Goal: Task Accomplishment & Management: Complete application form

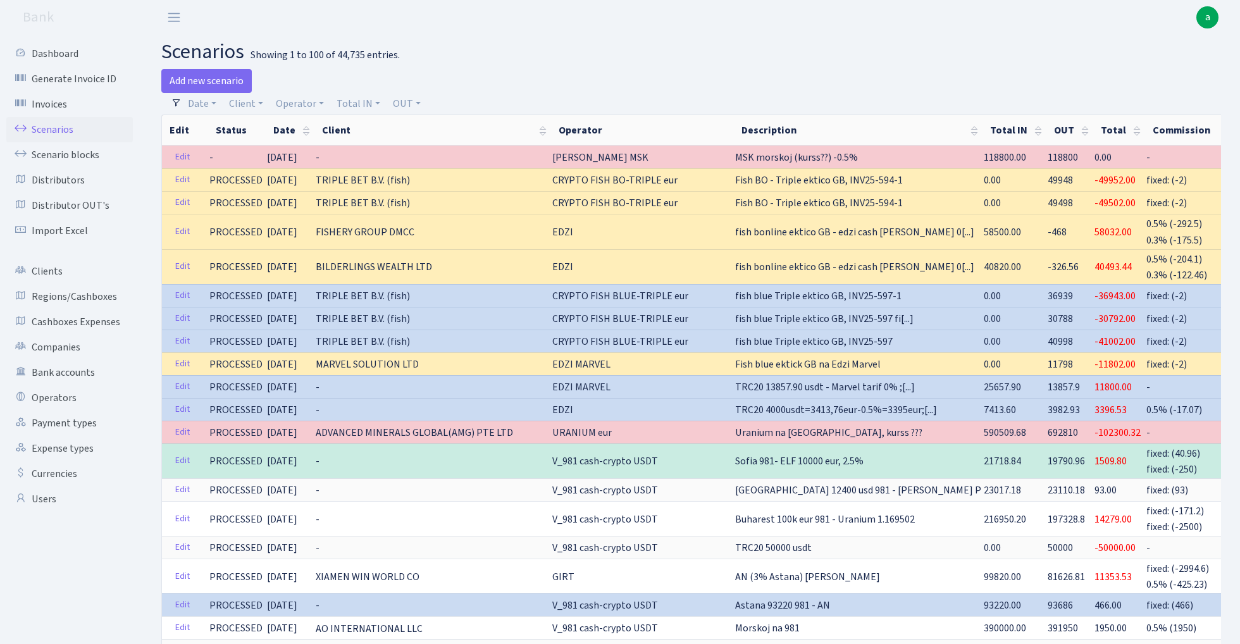
select select "100"
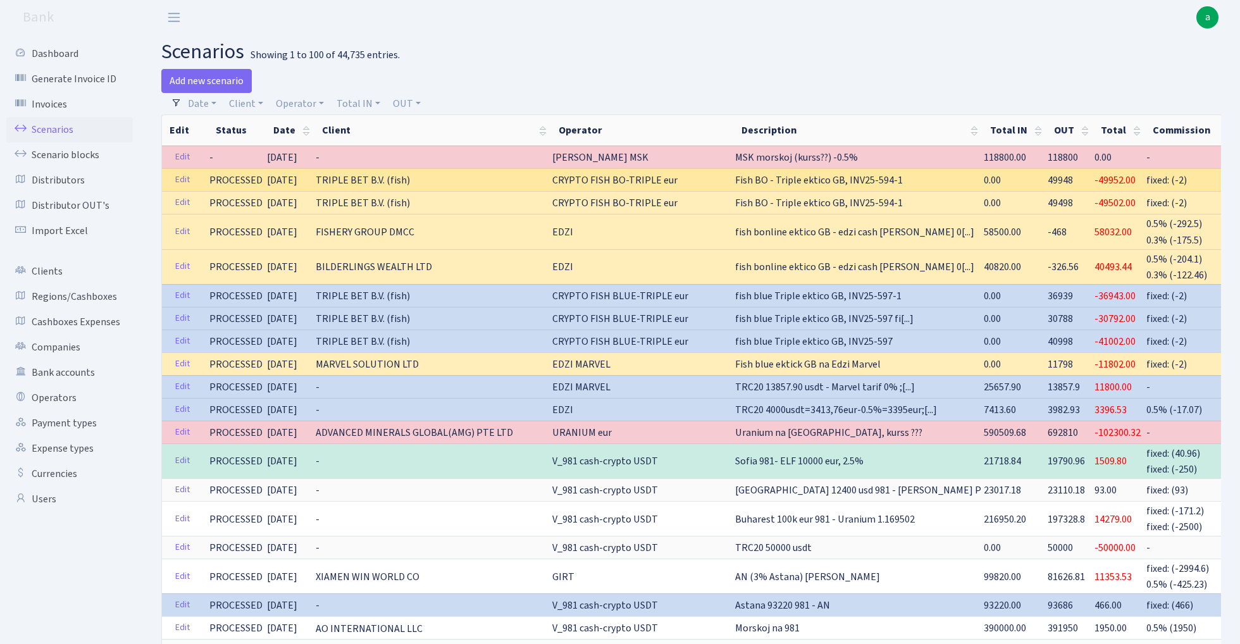
scroll to position [51, 0]
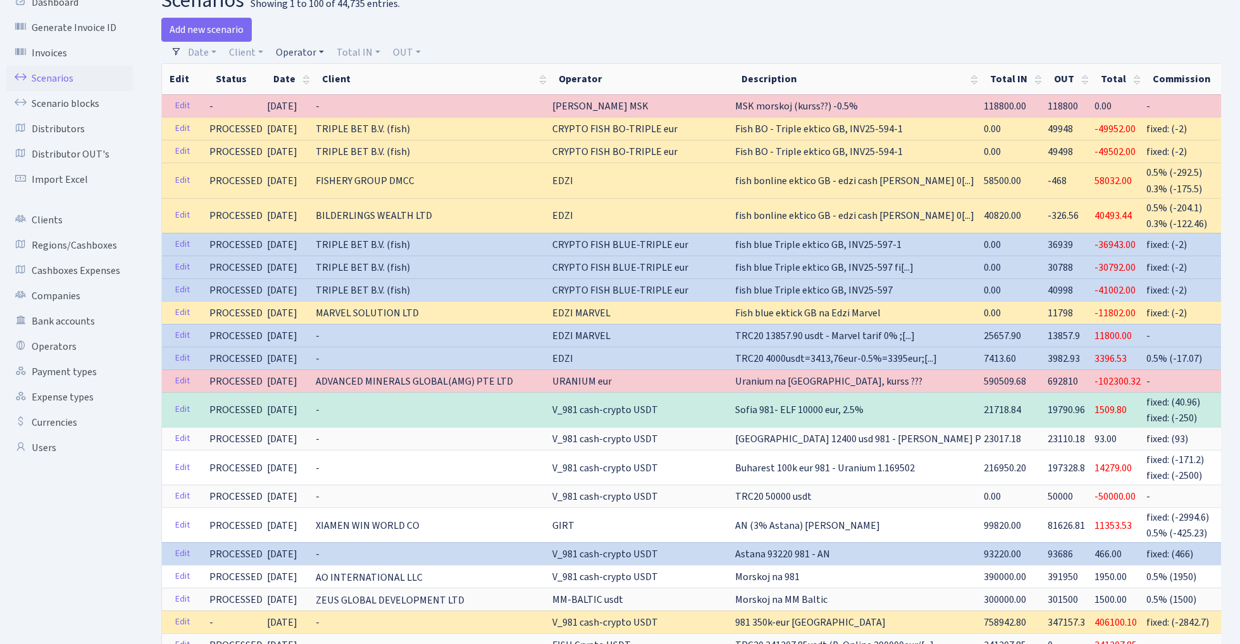
click at [289, 54] on link "Operator" at bounding box center [300, 53] width 58 height 22
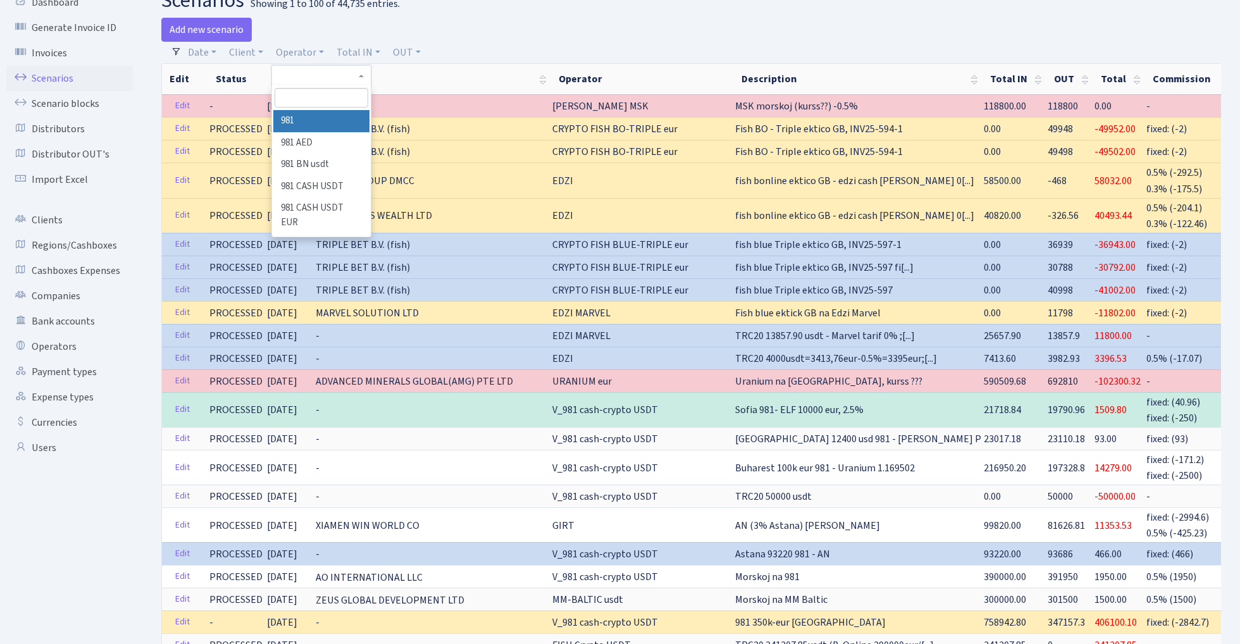
click at [306, 94] on input "search" at bounding box center [321, 98] width 93 height 20
type input "edzi"
click at [329, 118] on li "EDZI" at bounding box center [321, 121] width 96 height 22
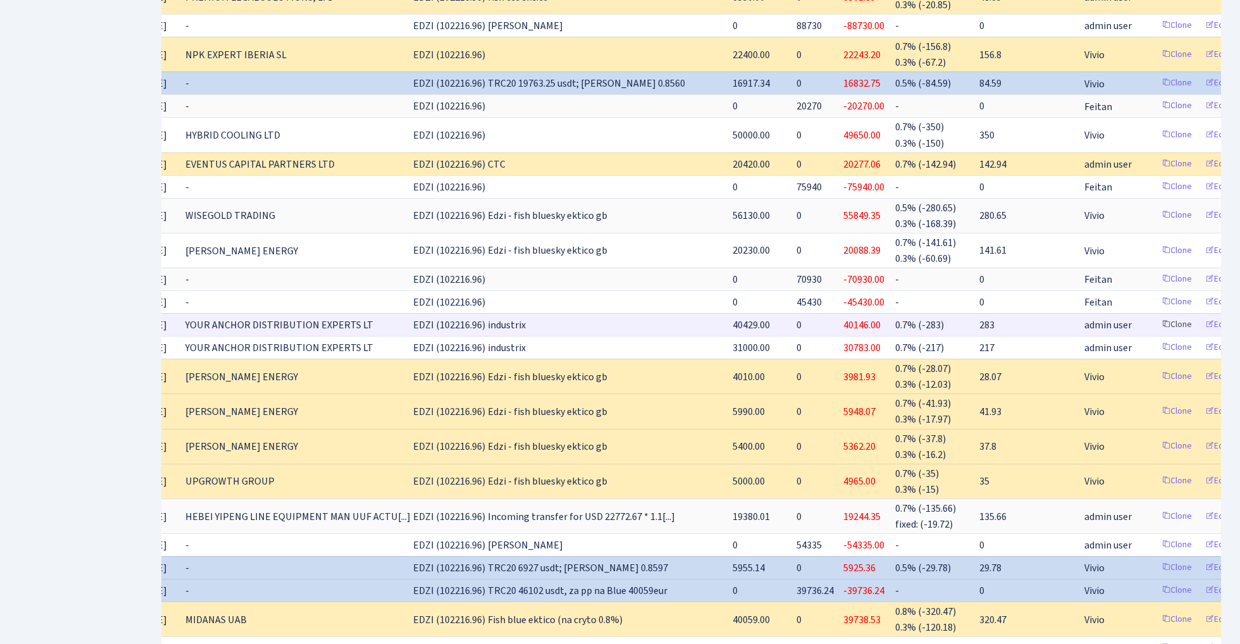
scroll to position [0, 130]
click at [1156, 315] on link "Clone" at bounding box center [1177, 325] width 42 height 20
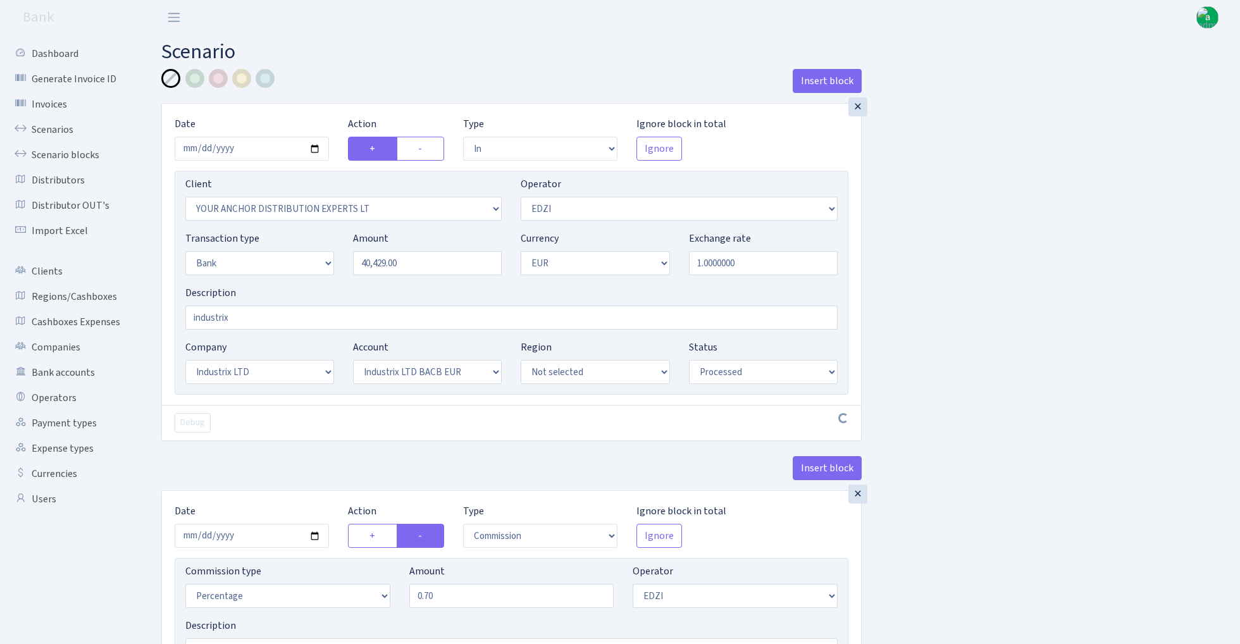
select select "in"
select select "355"
select select "11"
select select "2"
select select "1"
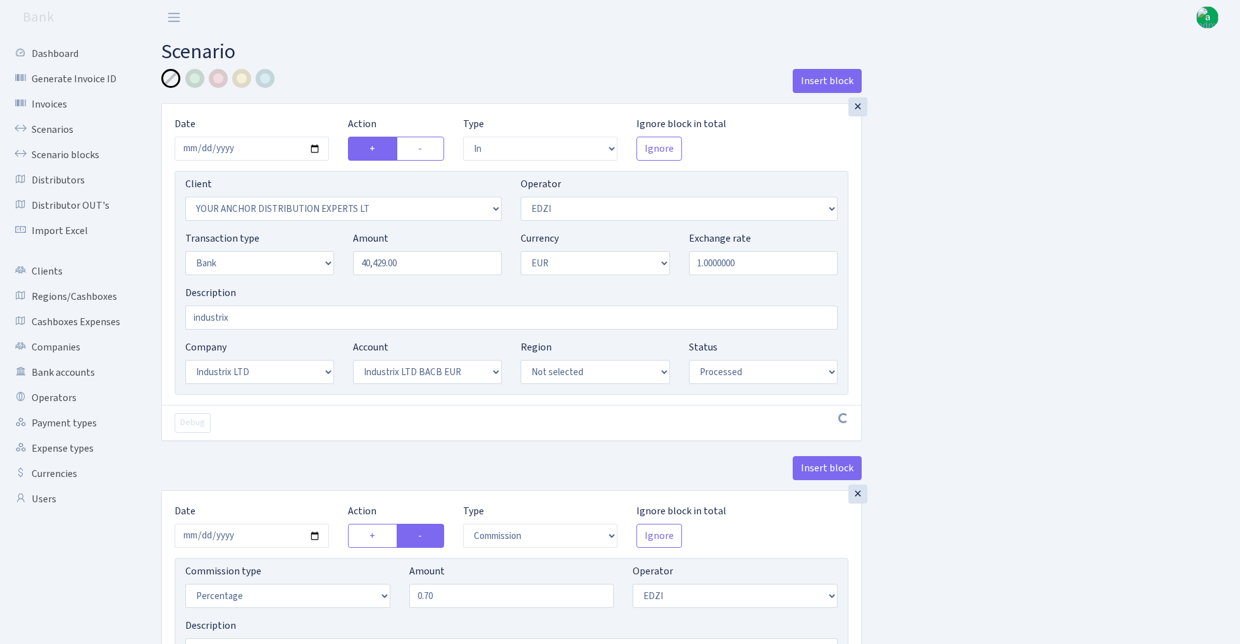
select select "17"
select select "41"
select select "processed"
select select "commission"
select select "11"
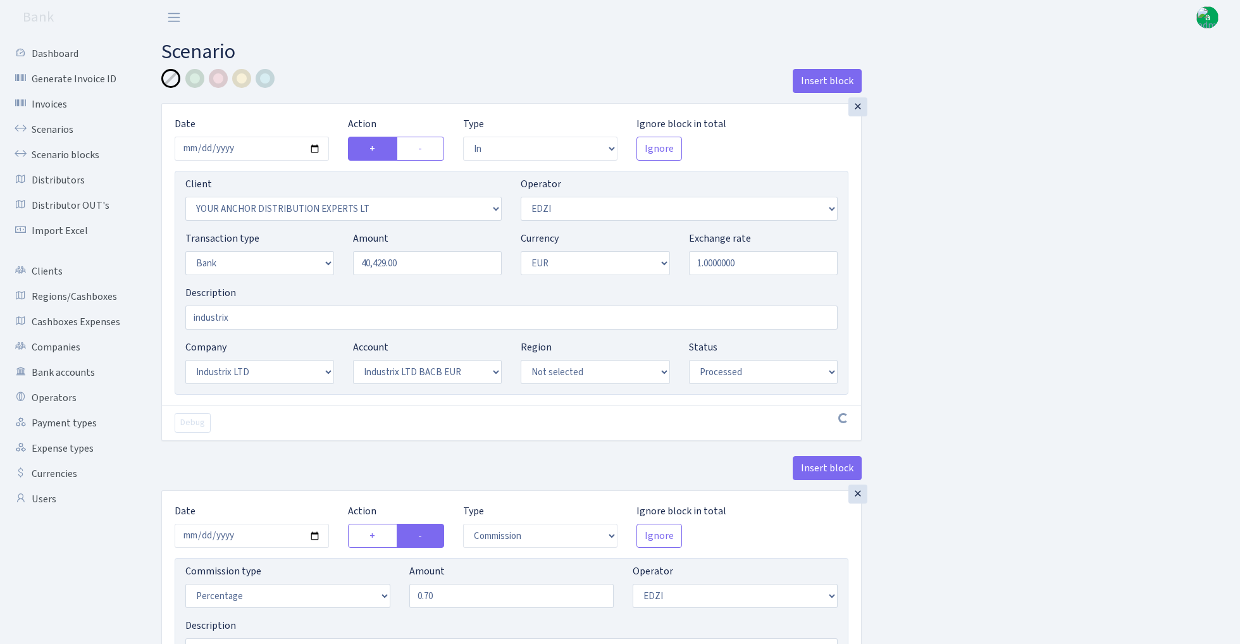
select select "processed"
click at [252, 148] on input "2025-08-07" at bounding box center [252, 149] width 154 height 24
type input "2025-09-29"
click at [395, 61] on h2 "Scenario" at bounding box center [691, 52] width 1060 height 24
click at [421, 271] on input "40429.00" at bounding box center [427, 263] width 149 height 24
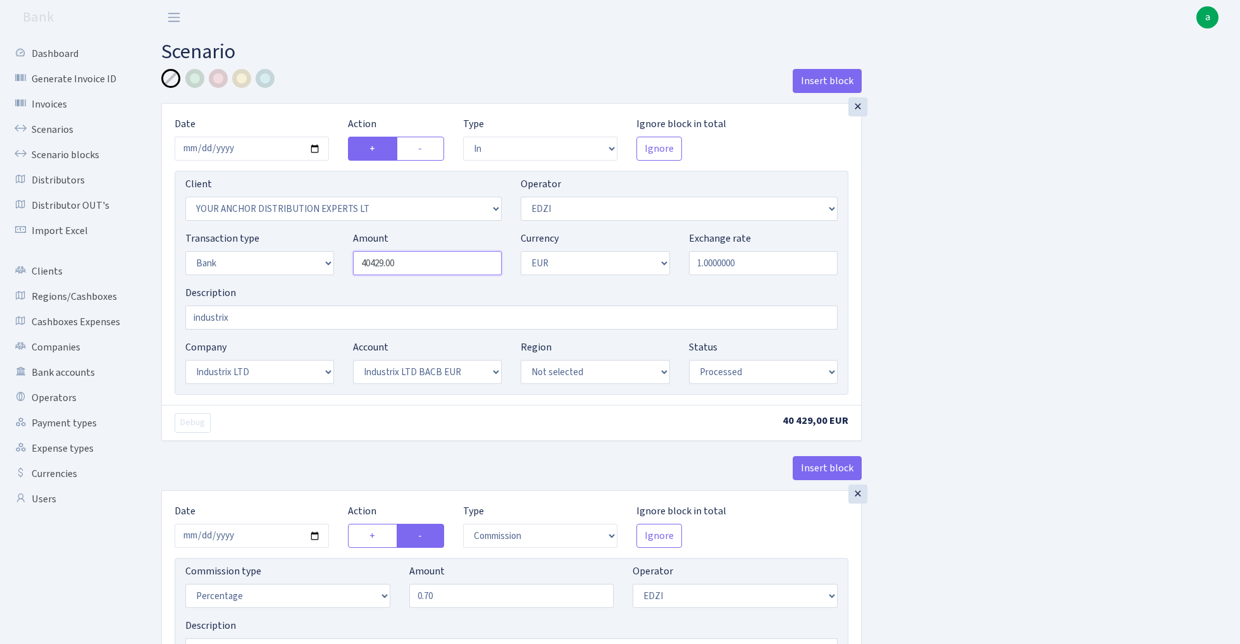
click at [421, 271] on input "40429.00" at bounding box center [427, 263] width 149 height 24
paste input "8469.39"
type input "48,469.39"
click at [957, 254] on div "Insert block × Date 2025-09-29 Action + - Type --- In Out Commission Field requ…" at bounding box center [691, 472] width 1079 height 806
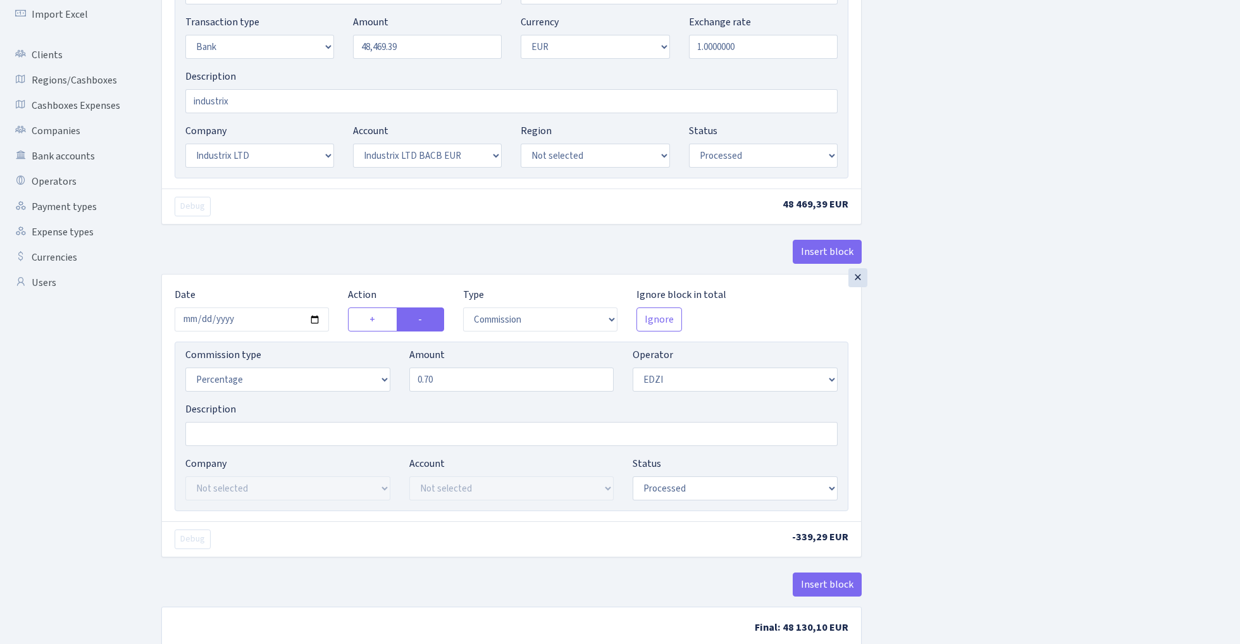
scroll to position [238, 0]
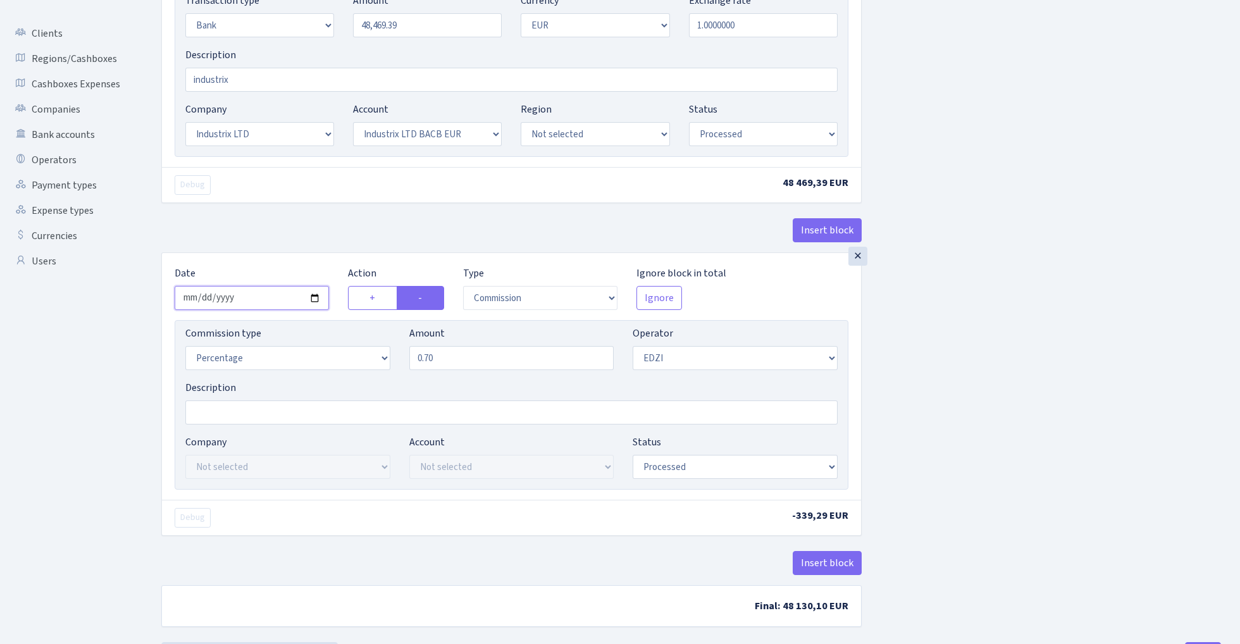
click at [239, 300] on input "2025-08-07" at bounding box center [252, 298] width 154 height 24
type input "2025-09-29"
click at [305, 214] on div "× Date 2025-09-29 Action + - Type --- In Out Commission Field required. Ignore …" at bounding box center [511, 58] width 700 height 387
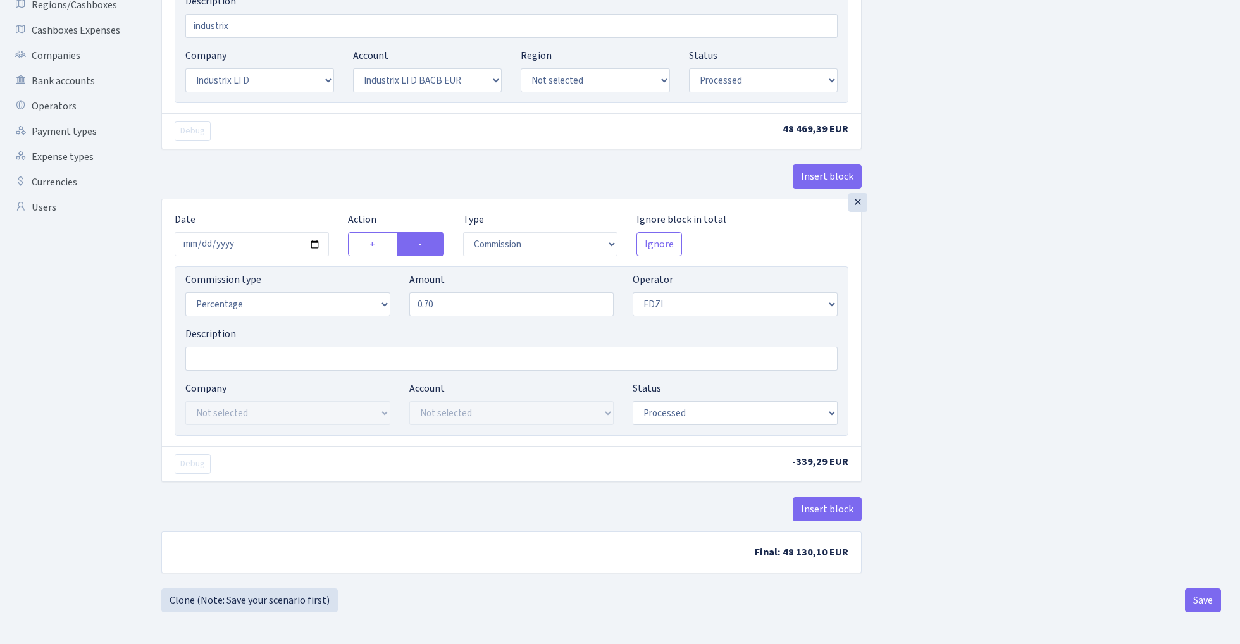
scroll to position [295, 0]
click at [1207, 598] on button "Save" at bounding box center [1203, 600] width 36 height 24
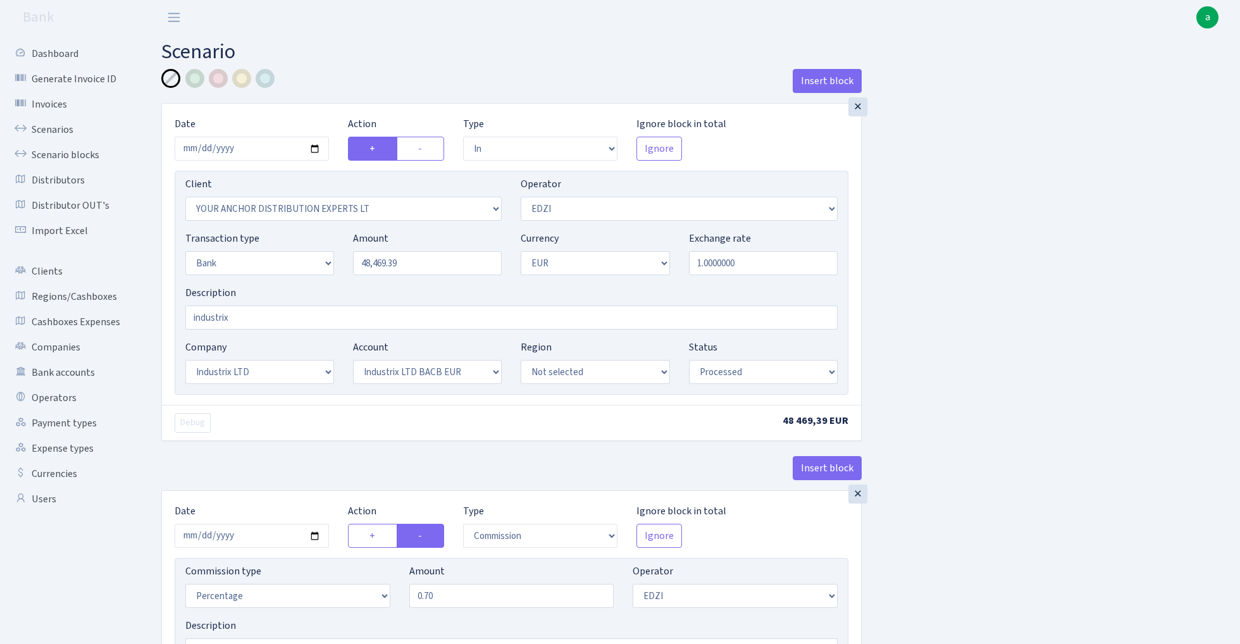
select select "in"
select select "355"
select select "11"
select select "2"
select select "1"
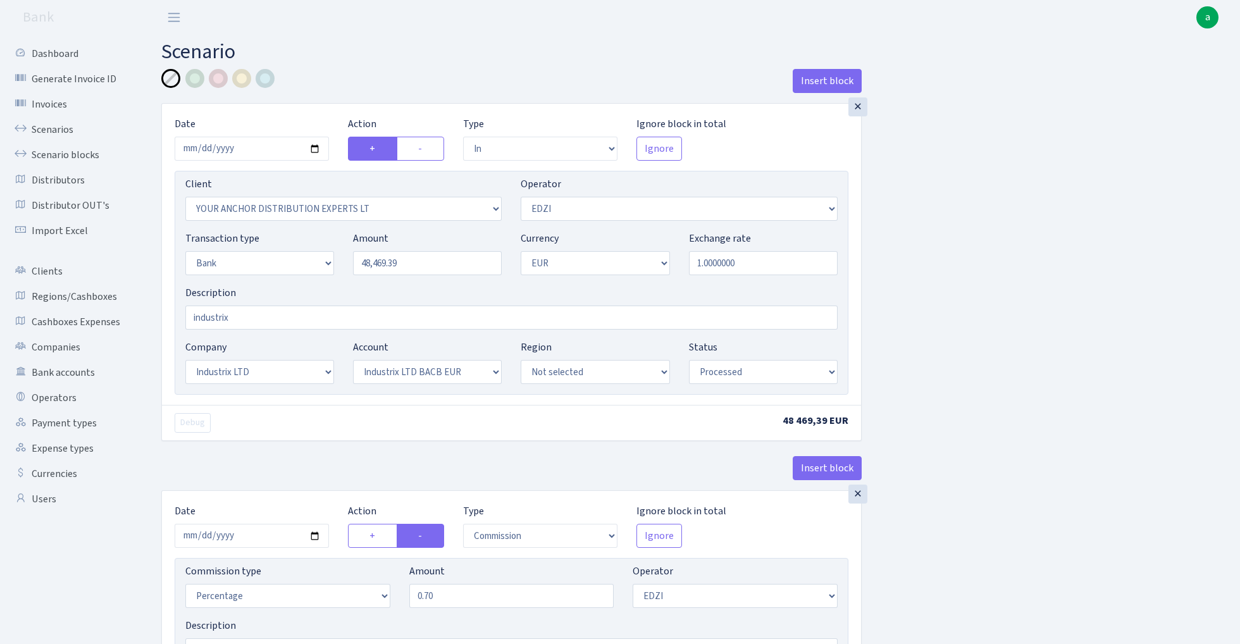
select select "17"
select select "41"
select select "processed"
select select "commission"
select select "11"
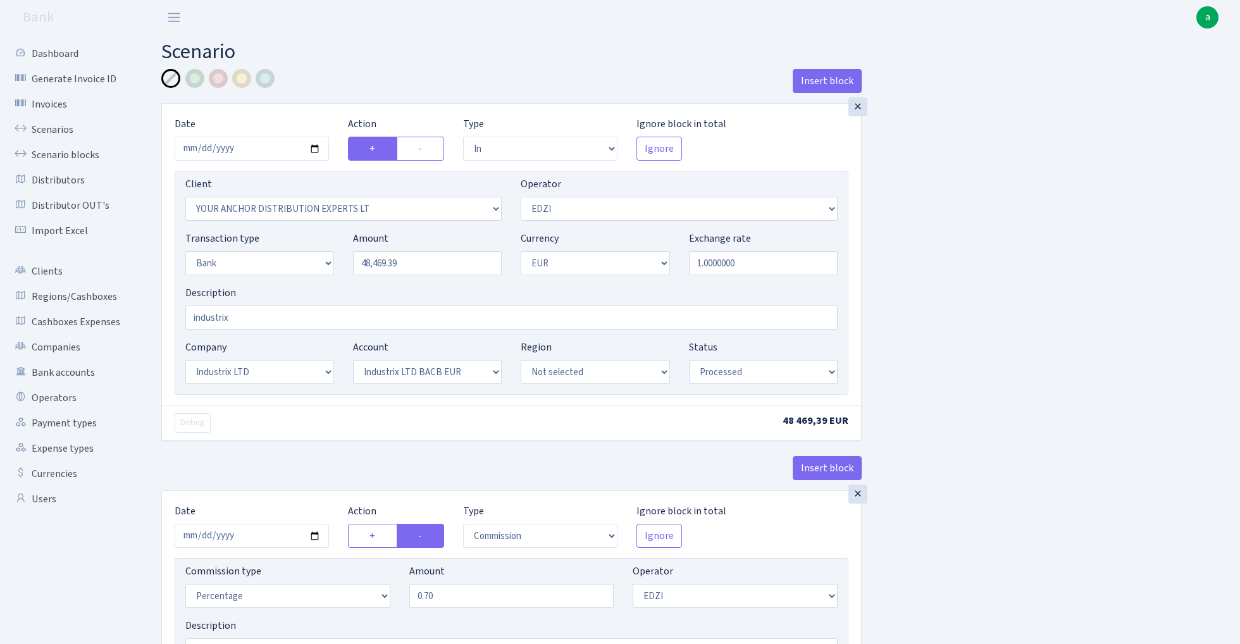
select select "processed"
click at [49, 128] on link "Scenarios" at bounding box center [69, 129] width 127 height 25
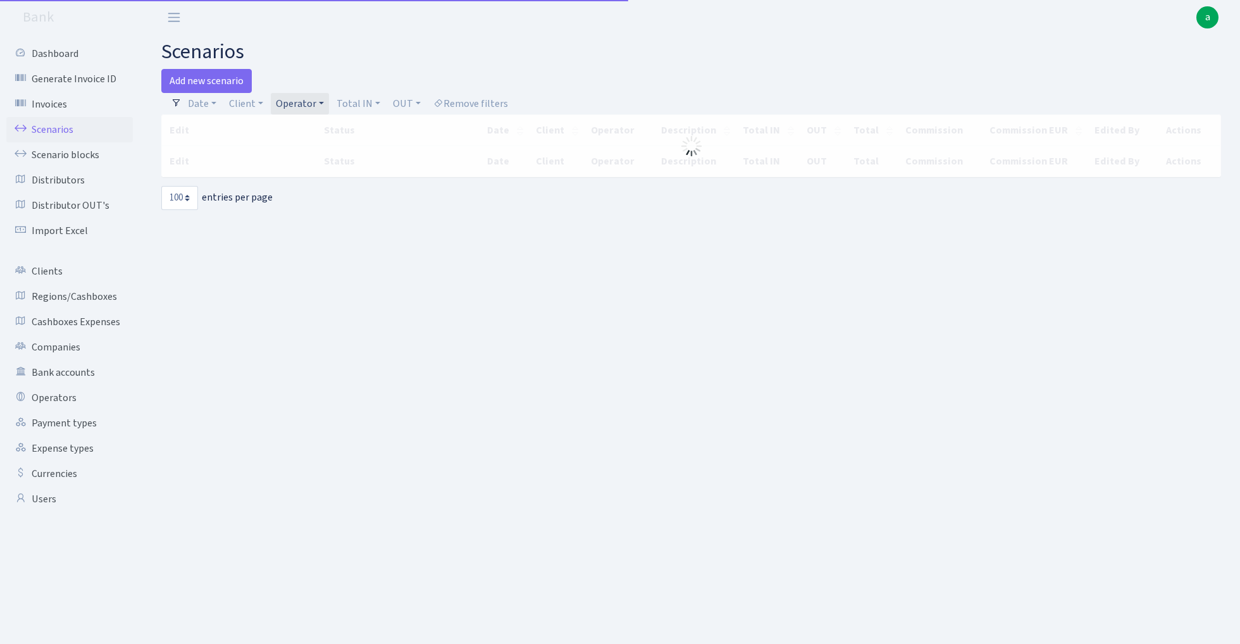
select select "100"
